Goal: Book appointment/travel/reservation

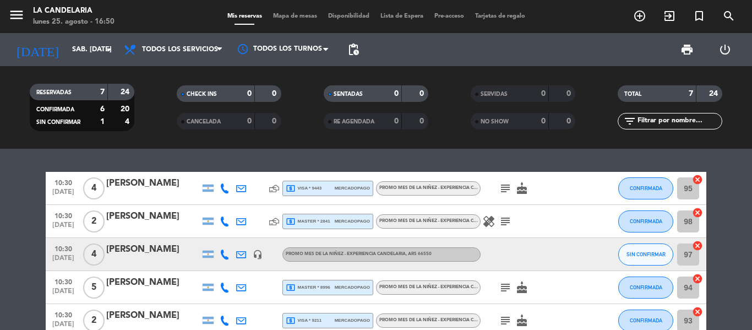
click at [211, 158] on div "10:30 [DATE] 4 [PERSON_NAME] local_atm visa * 9443 mercadopago PROMO MES DE LA …" at bounding box center [376, 239] width 752 height 181
click at [210, 150] on div "10:30 [DATE] 4 [PERSON_NAME] local_atm visa * 9443 mercadopago PROMO MES DE LA …" at bounding box center [376, 239] width 752 height 181
click at [239, 149] on div "10:30 [DATE] 4 [PERSON_NAME] local_atm visa * 9443 mercadopago PROMO MES DE LA …" at bounding box center [376, 239] width 752 height 181
click at [223, 150] on div "10:30 [DATE] 4 [PERSON_NAME] local_atm visa * 9443 mercadopago PROMO MES DE LA …" at bounding box center [376, 239] width 752 height 181
click at [639, 15] on icon "add_circle_outline" at bounding box center [639, 15] width 13 height 13
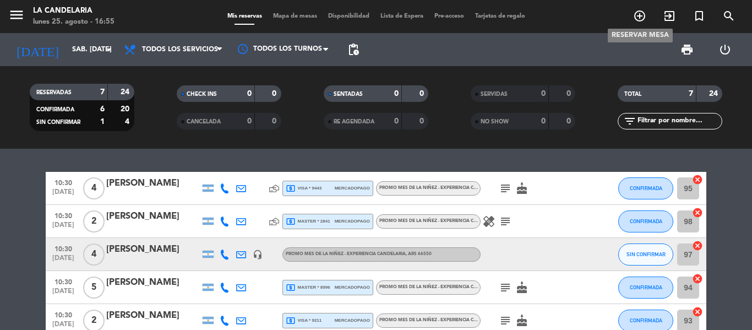
click at [641, 17] on icon "add_circle_outline" at bounding box center [639, 15] width 13 height 13
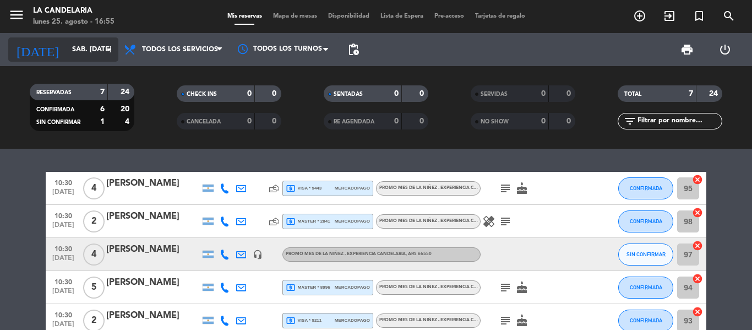
click at [96, 55] on input "sáb. [DATE]" at bounding box center [113, 49] width 93 height 19
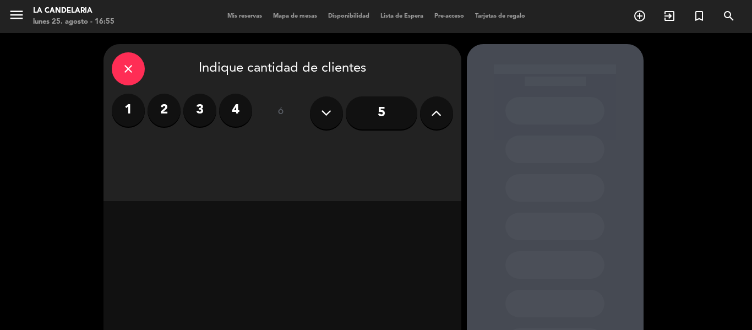
click at [433, 117] on icon at bounding box center [436, 113] width 10 height 17
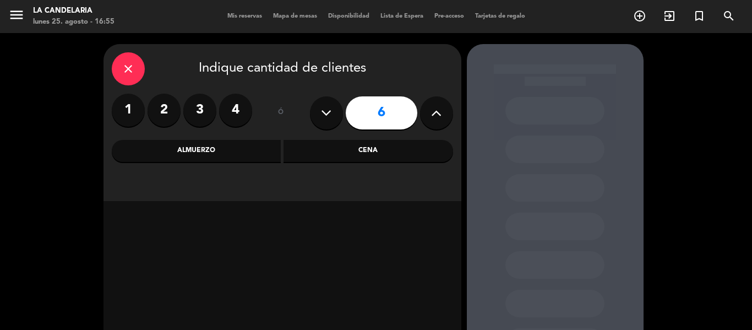
click at [433, 117] on icon at bounding box center [436, 113] width 10 height 17
type input "7"
click at [224, 150] on div "Almuerzo" at bounding box center [197, 151] width 170 height 22
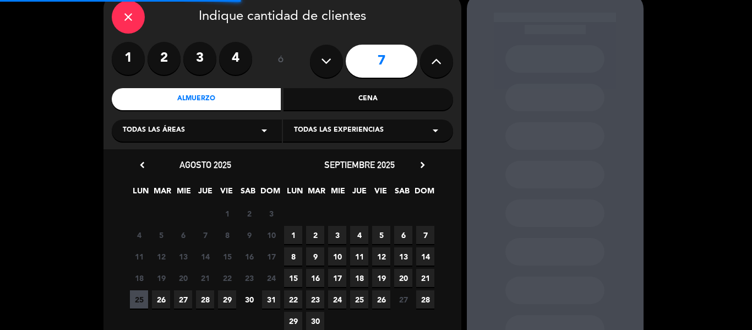
scroll to position [55, 0]
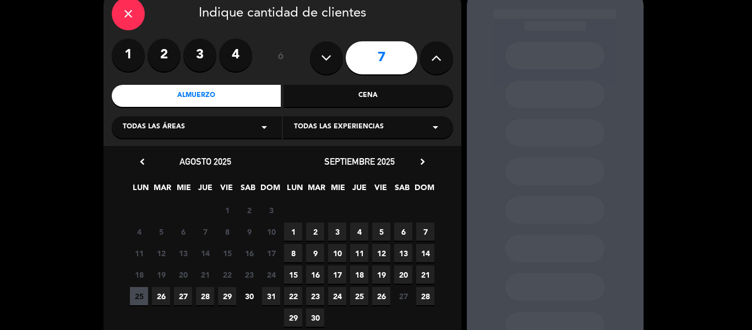
click at [387, 129] on div "Todas las experiencias arrow_drop_down" at bounding box center [368, 127] width 170 height 22
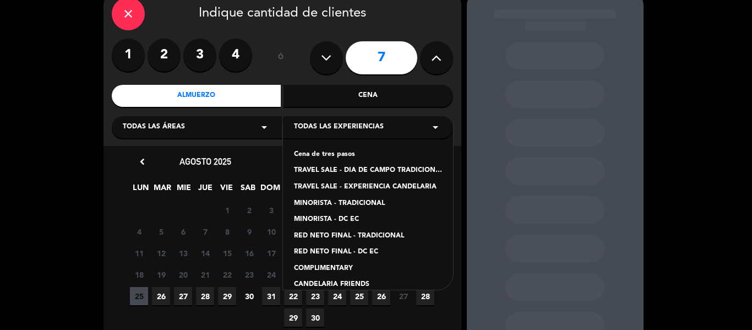
click at [393, 183] on div "TRAVEL SALE - EXPERIENCIA CANDELARIA" at bounding box center [368, 187] width 148 height 11
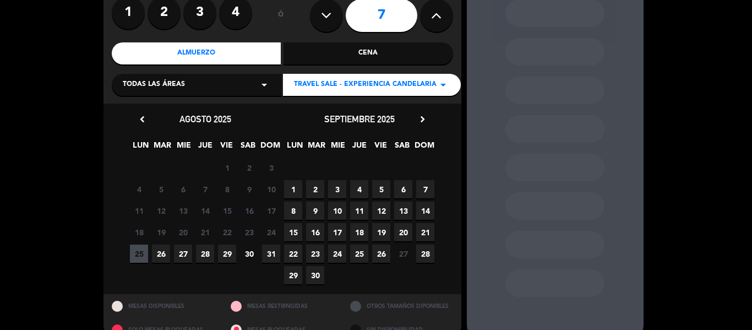
scroll to position [110, 0]
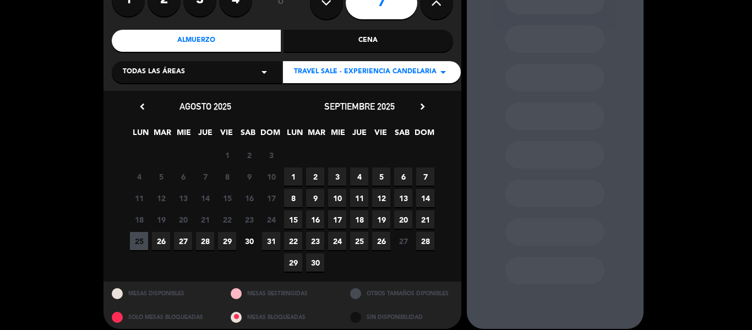
click at [406, 176] on span "6" at bounding box center [403, 176] width 18 height 18
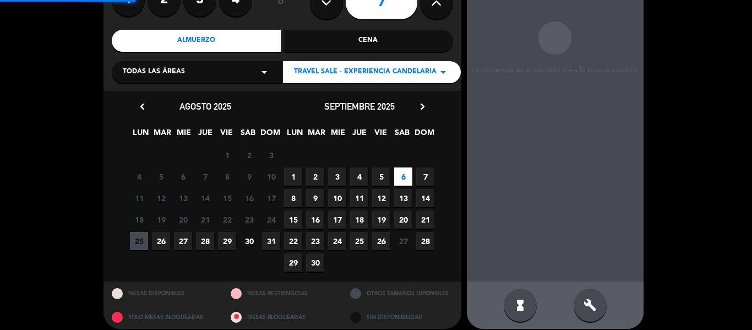
scroll to position [44, 0]
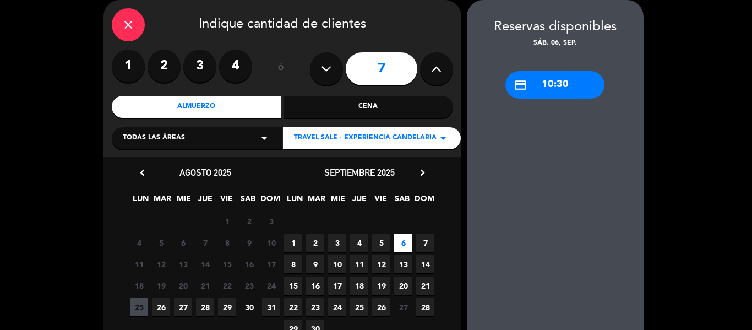
click at [569, 85] on div "credit_card 10:30" at bounding box center [555, 85] width 99 height 28
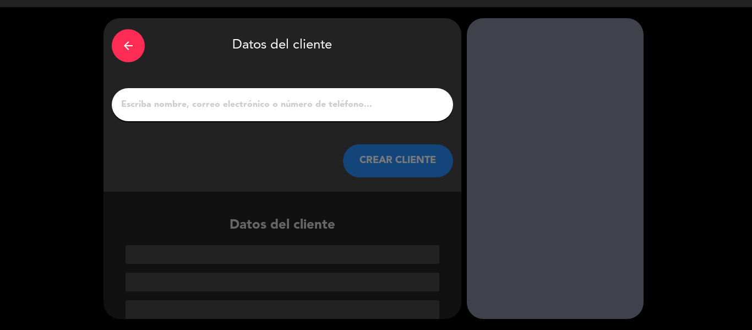
scroll to position [26, 0]
click at [321, 107] on input "1" at bounding box center [282, 104] width 325 height 15
paste input "[PERSON_NAME] [PERSON_NAME]."
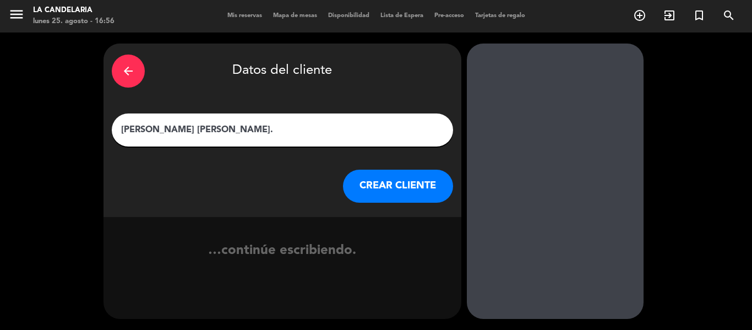
scroll to position [1, 0]
type input "[PERSON_NAME] [PERSON_NAME]"
click at [361, 190] on button "CREAR CLIENTE" at bounding box center [398, 186] width 110 height 33
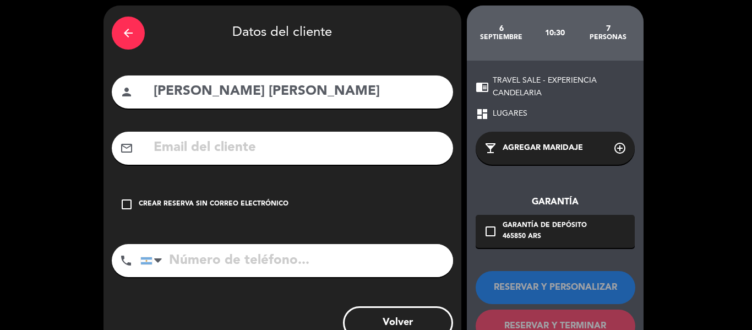
scroll to position [56, 0]
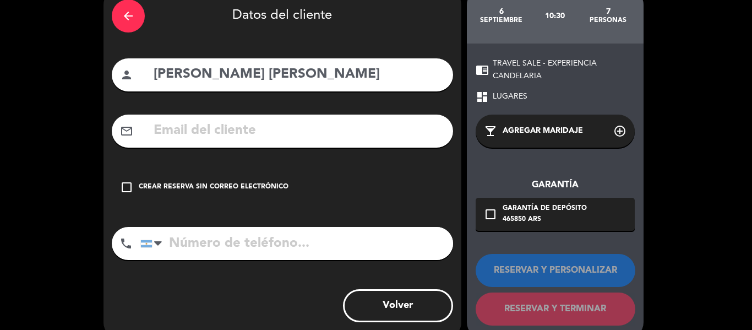
click at [221, 189] on div "Crear reserva sin correo electrónico" at bounding box center [214, 187] width 150 height 11
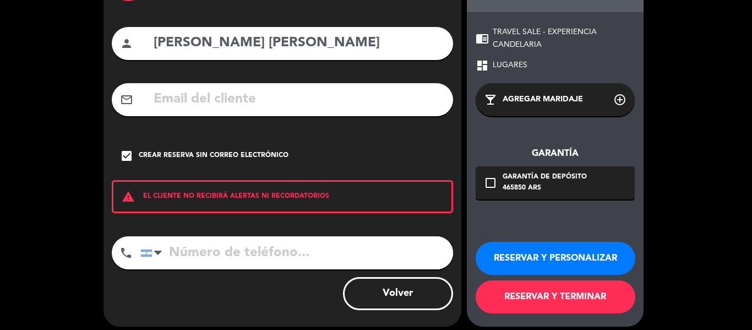
scroll to position [95, 0]
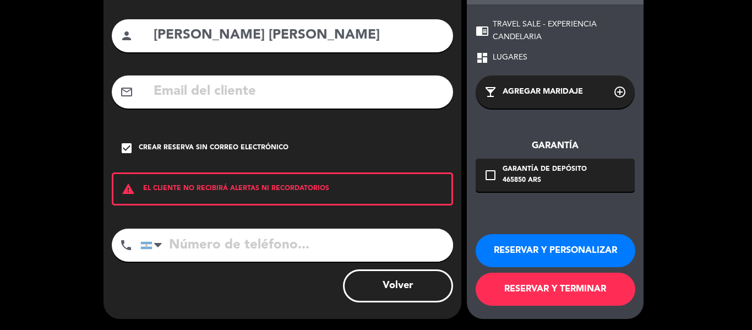
click at [581, 251] on button "RESERVAR Y PERSONALIZAR" at bounding box center [556, 250] width 160 height 33
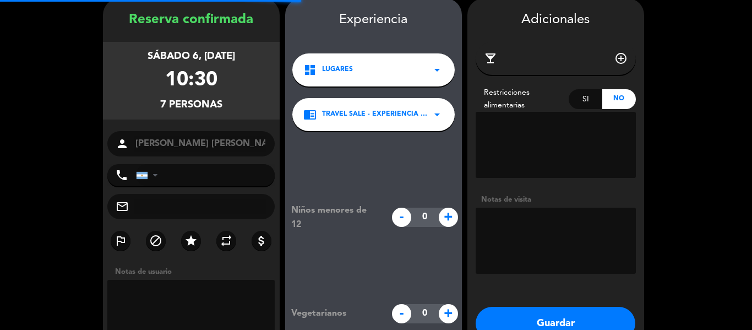
scroll to position [44, 0]
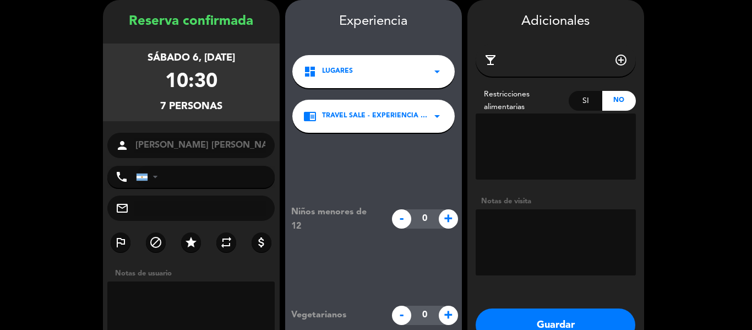
click at [431, 78] on icon "arrow_drop_down" at bounding box center [437, 71] width 13 height 13
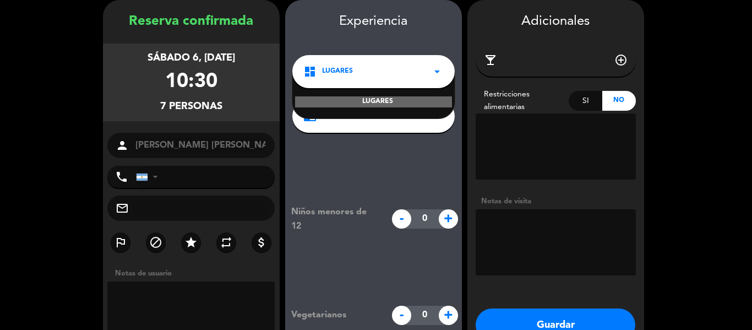
click at [431, 74] on icon "arrow_drop_down" at bounding box center [437, 71] width 13 height 13
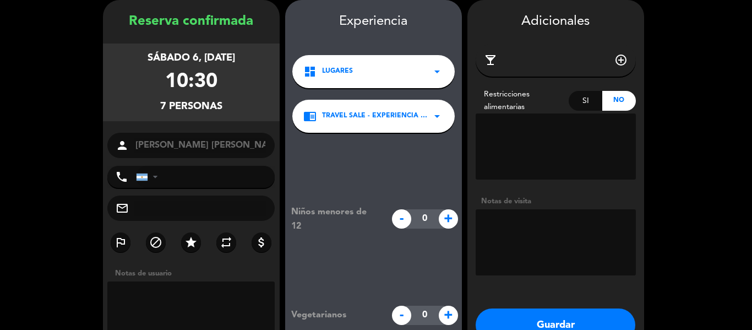
click at [424, 124] on div "chrome_reader_mode TRAVEL SALE - EXPERIENCIA [PERSON_NAME] arrow_drop_down" at bounding box center [373, 116] width 162 height 33
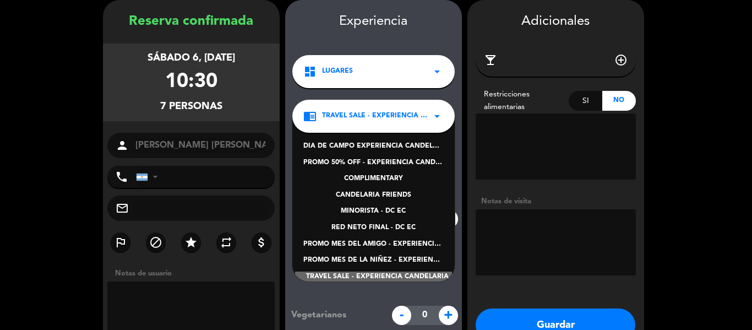
click at [425, 122] on div "chrome_reader_mode TRAVEL SALE - EXPERIENCIA [PERSON_NAME] arrow_drop_down" at bounding box center [373, 116] width 162 height 33
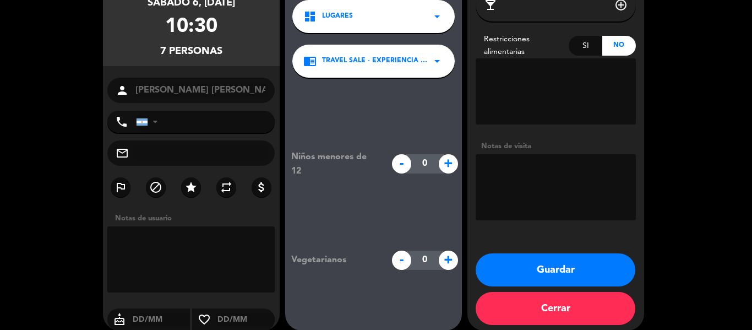
scroll to position [111, 0]
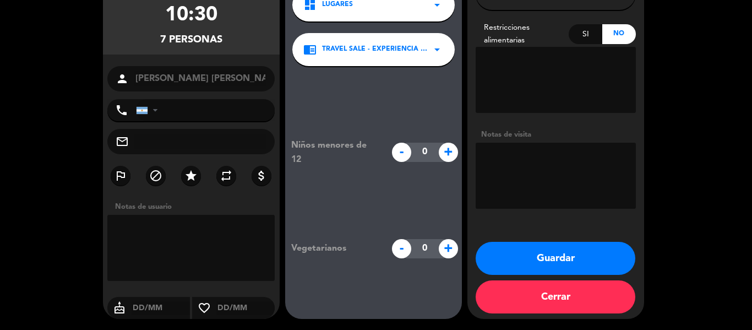
click at [578, 259] on button "Guardar" at bounding box center [556, 258] width 160 height 33
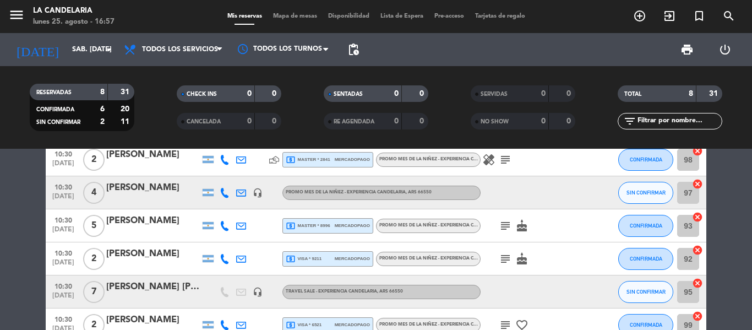
scroll to position [161, 0]
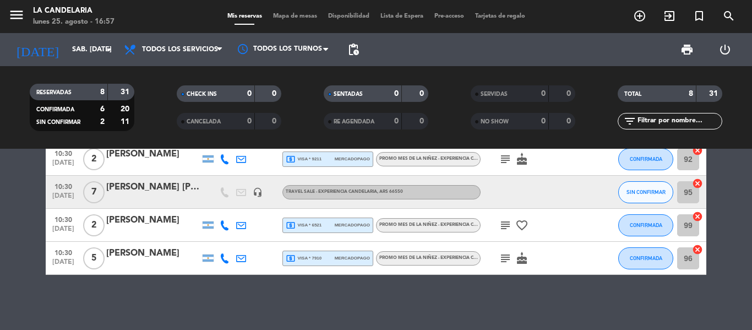
click at [176, 191] on div "[PERSON_NAME] [PERSON_NAME]" at bounding box center [153, 187] width 94 height 14
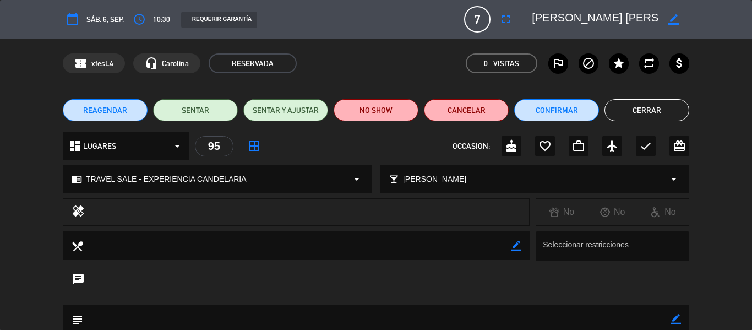
click at [253, 147] on icon "border_all" at bounding box center [254, 145] width 13 height 13
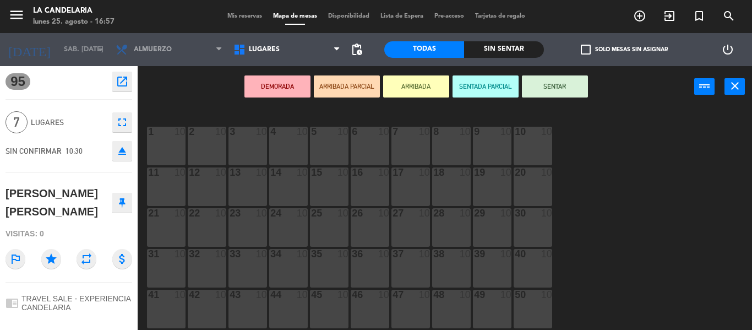
click at [88, 19] on div "lunes 25. agosto - 16:57" at bounding box center [74, 22] width 82 height 11
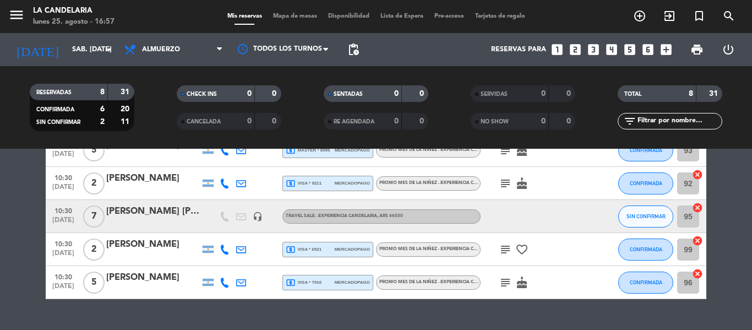
scroll to position [165, 0]
click at [170, 216] on div "[PERSON_NAME] [PERSON_NAME]" at bounding box center [153, 211] width 94 height 14
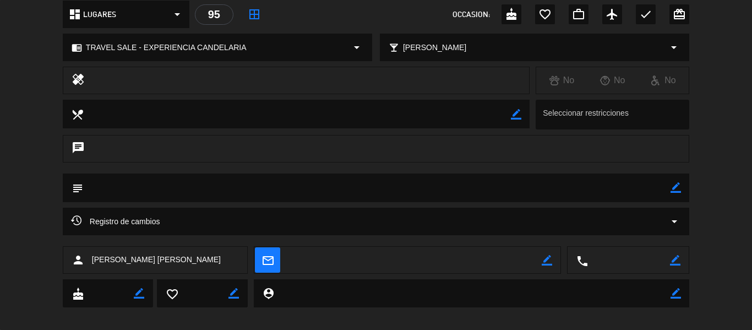
scroll to position [142, 0]
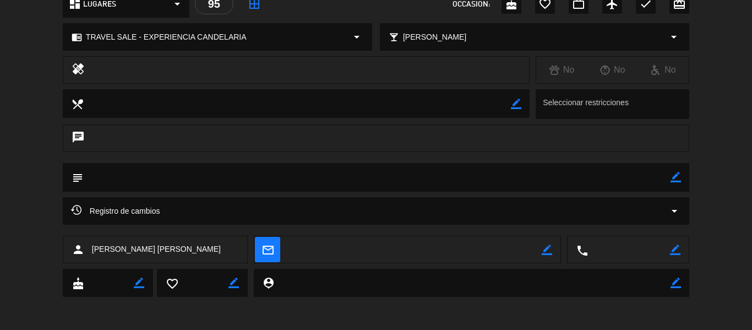
click at [550, 255] on icon "border_color" at bounding box center [547, 250] width 10 height 10
paste textarea "[EMAIL_ADDRESS][DOMAIN_NAME]"
type textarea "[EMAIL_ADDRESS][DOMAIN_NAME]"
click at [598, 248] on textarea at bounding box center [629, 250] width 82 height 28
click at [675, 251] on icon "border_color" at bounding box center [675, 250] width 10 height 10
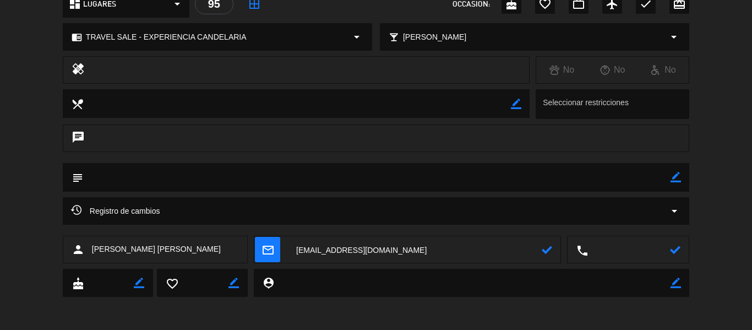
paste textarea "1131928804"
type textarea "1131928804"
click at [671, 251] on icon at bounding box center [675, 250] width 10 height 10
click at [548, 251] on icon at bounding box center [547, 250] width 10 height 10
click at [674, 176] on icon "border_color" at bounding box center [676, 177] width 10 height 10
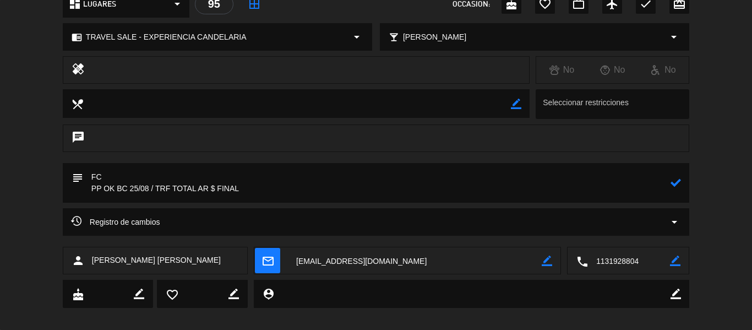
click at [216, 186] on textarea at bounding box center [377, 183] width 588 height 40
click at [331, 218] on div "Registro de cambios arrow_drop_down" at bounding box center [376, 221] width 610 height 13
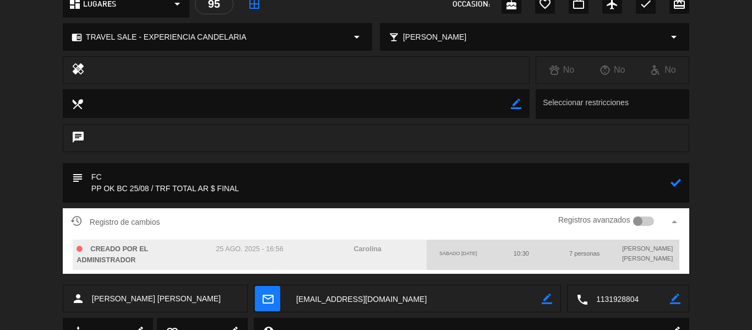
click at [213, 186] on textarea at bounding box center [377, 183] width 588 height 40
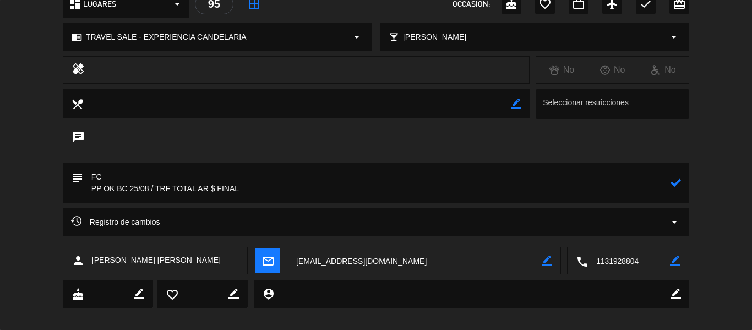
click at [215, 188] on textarea at bounding box center [377, 183] width 588 height 40
paste textarea "465.850"
click at [215, 188] on textarea at bounding box center [377, 183] width 588 height 40
click at [275, 190] on textarea at bounding box center [377, 183] width 588 height 40
paste textarea "21803137"
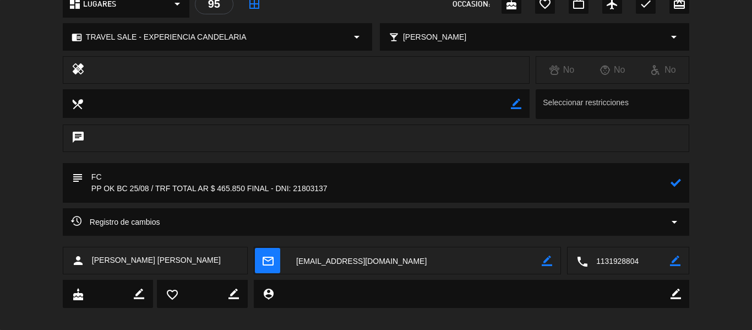
type textarea "FC PP OK BC 25/08 / TRF TOTAL AR $ 465.850 FINAL - DNI: 21803137"
click at [675, 184] on icon at bounding box center [676, 182] width 10 height 10
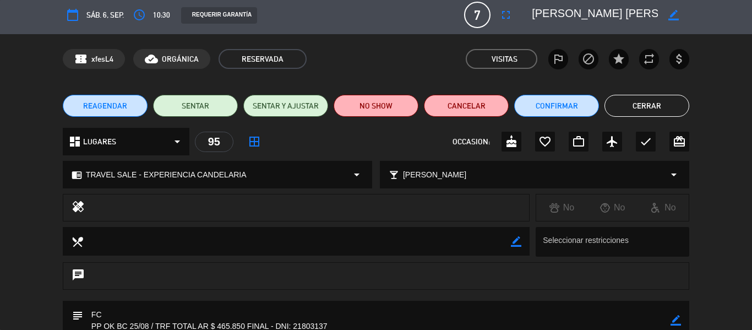
scroll to position [0, 0]
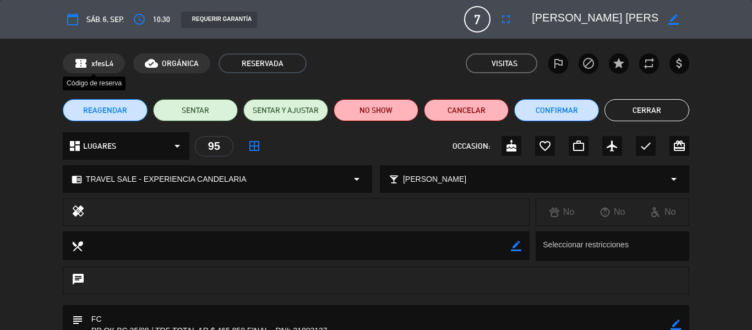
drag, startPoint x: 115, startPoint y: 62, endPoint x: 91, endPoint y: 64, distance: 23.7
click at [91, 64] on div "confirmation_number xfesL4" at bounding box center [94, 63] width 62 height 20
copy span "xfesL4"
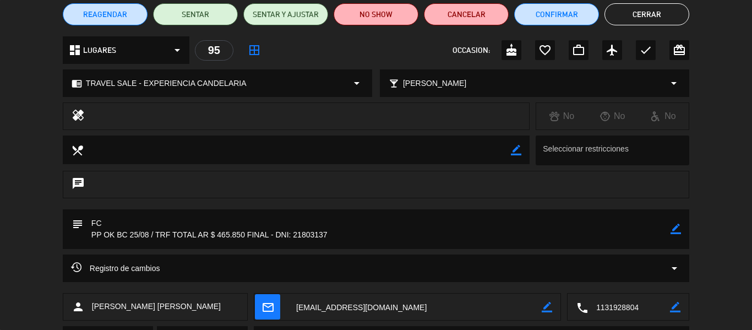
scroll to position [110, 0]
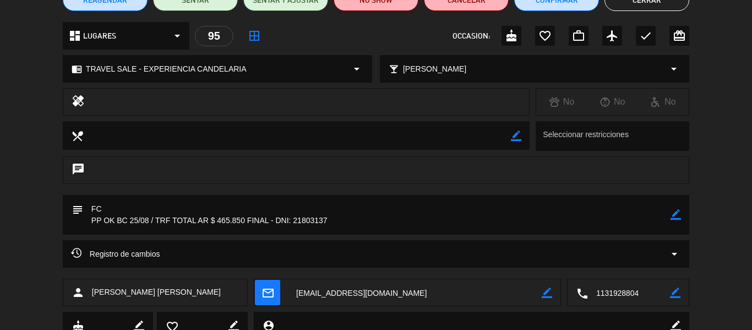
click at [671, 216] on icon "border_color" at bounding box center [676, 214] width 10 height 10
drag, startPoint x: 246, startPoint y: 220, endPoint x: 218, endPoint y: 223, distance: 28.8
click at [218, 223] on textarea at bounding box center [377, 215] width 588 height 40
click at [681, 216] on icon at bounding box center [676, 214] width 10 height 10
